Goal: Information Seeking & Learning: Learn about a topic

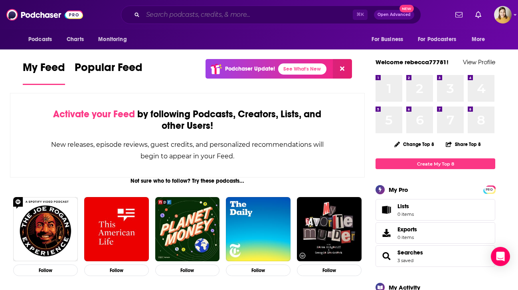
click at [256, 15] on input "Search podcasts, credits, & more..." at bounding box center [248, 14] width 210 height 13
paste input "Feel Good Podcast"
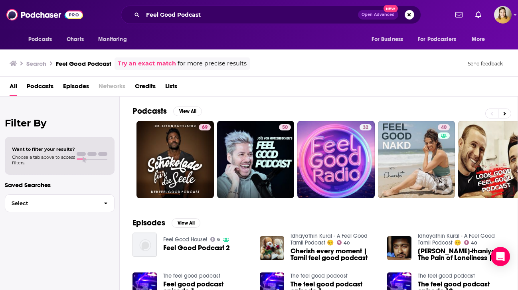
click at [77, 85] on span "Episodes" at bounding box center [76, 88] width 26 height 16
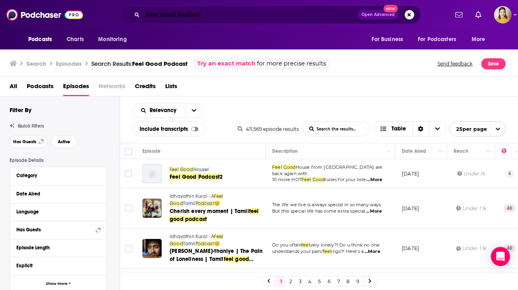
click at [225, 14] on input "Feel Good Podcast" at bounding box center [250, 14] width 215 height 13
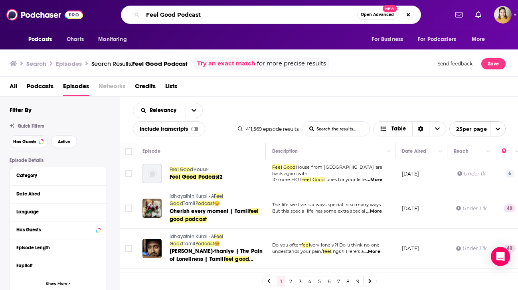
paste input "[PERSON_NAME]"
type input "Feel Good Podcast [PERSON_NAME]"
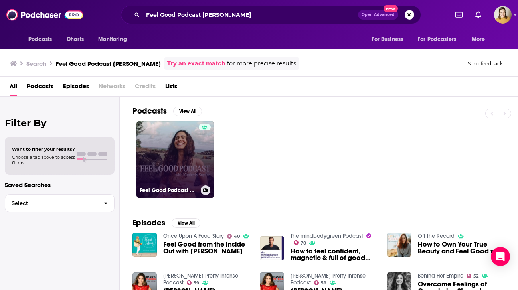
click at [184, 163] on link "Feel Good Podcast with [PERSON_NAME]" at bounding box center [175, 159] width 77 height 77
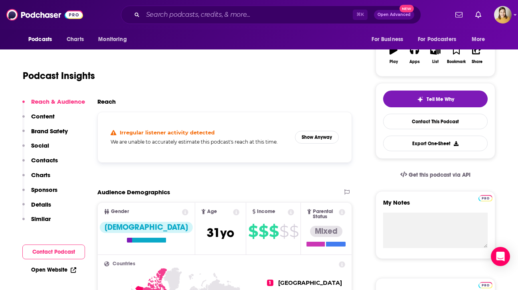
scroll to position [133, 0]
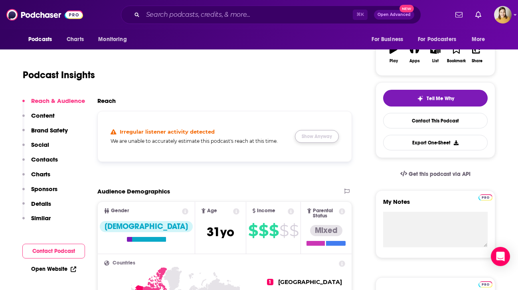
click at [317, 136] on button "Show Anyway" at bounding box center [317, 136] width 44 height 13
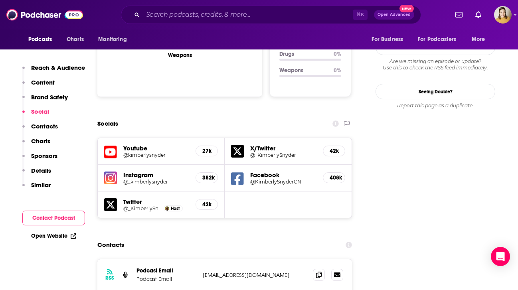
scroll to position [844, 0]
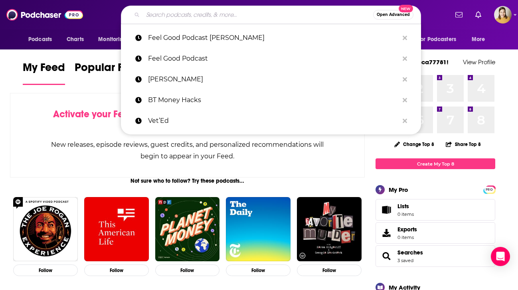
click at [171, 11] on input "Search podcasts, credits, & more..." at bounding box center [258, 14] width 230 height 13
paste input "Talk Commerce"
type input "Talk Commerce"
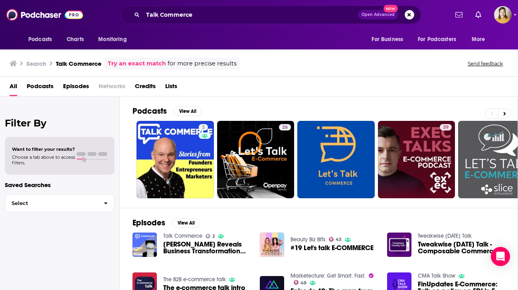
click at [60, 88] on div "All Podcasts Episodes Networks Credits Lists" at bounding box center [261, 88] width 502 height 16
click at [46, 87] on span "Podcasts" at bounding box center [40, 88] width 27 height 16
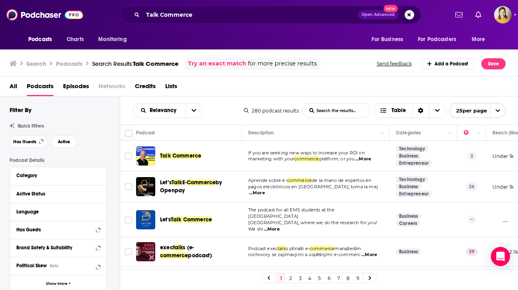
click at [202, 159] on div "Talk Commerce" at bounding box center [201, 156] width 83 height 8
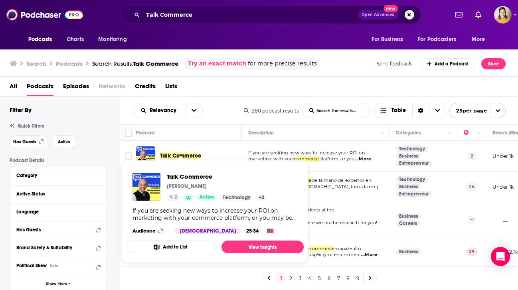
click at [189, 155] on span "Talk Commerce Brent W. Peterson 2 Active Technology + 2 If you are seeking new …" at bounding box center [214, 211] width 187 height 113
click at [186, 155] on span "Talk Commerce" at bounding box center [180, 156] width 41 height 7
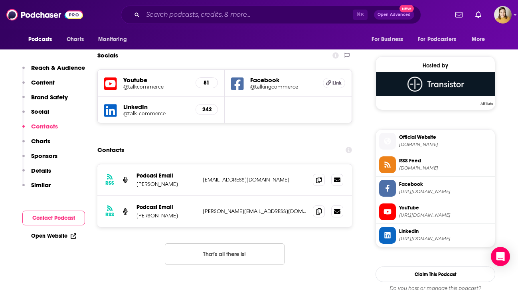
scroll to position [619, 0]
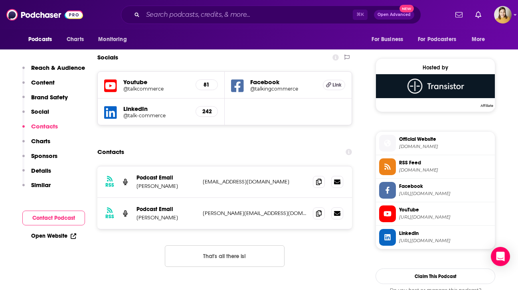
click at [139, 83] on h5 "Youtube" at bounding box center [156, 82] width 66 height 8
click at [143, 88] on h5 "@talkcommerce" at bounding box center [156, 89] width 66 height 6
click at [274, 85] on h5 "Facebook" at bounding box center [283, 82] width 66 height 8
click at [270, 91] on h5 "@talkingcommerce" at bounding box center [283, 89] width 66 height 6
